Goal: Task Accomplishment & Management: Use online tool/utility

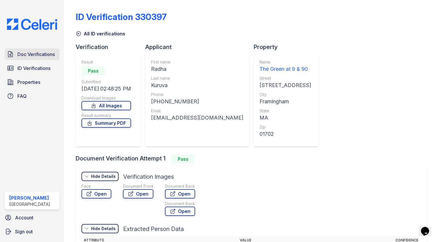
click at [26, 58] on link "Doc Verifications" at bounding box center [32, 54] width 55 height 12
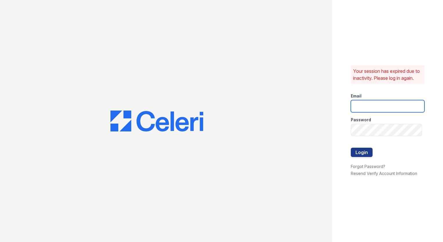
type input "[EMAIL_ADDRESS][DOMAIN_NAME]"
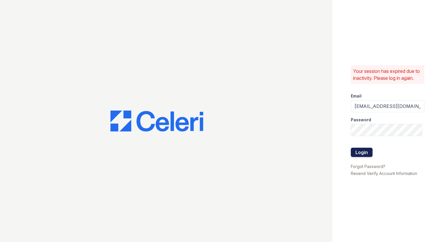
drag, startPoint x: 364, startPoint y: 154, endPoint x: 360, endPoint y: 151, distance: 4.9
click at [363, 153] on button "Login" at bounding box center [362, 152] width 22 height 9
